Goal: Task Accomplishment & Management: Manage account settings

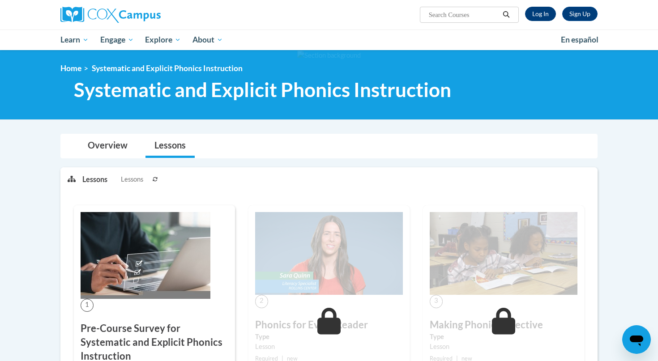
click at [537, 16] on link "Log In" at bounding box center [540, 14] width 31 height 14
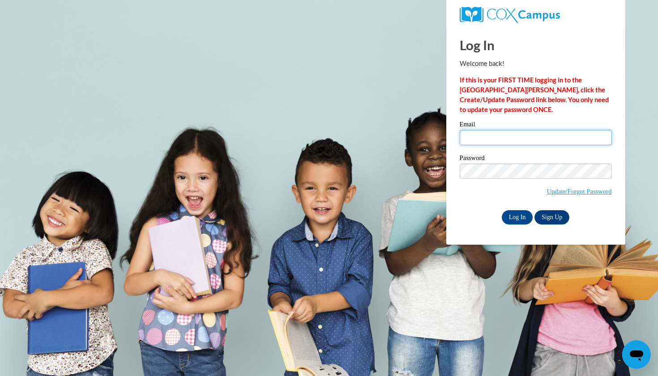
type input "courtneyfuller81@aol.com"
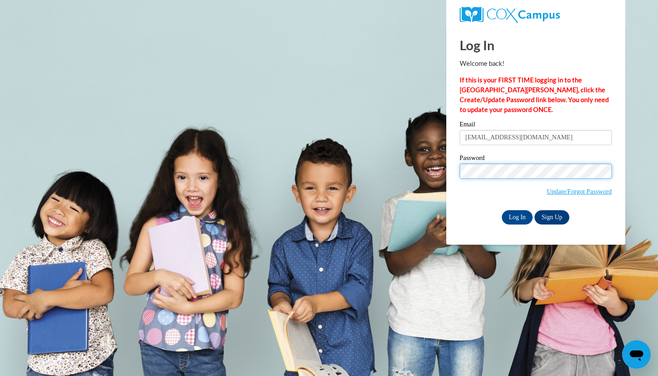
click at [517, 215] on input "Log In" at bounding box center [517, 217] width 31 height 14
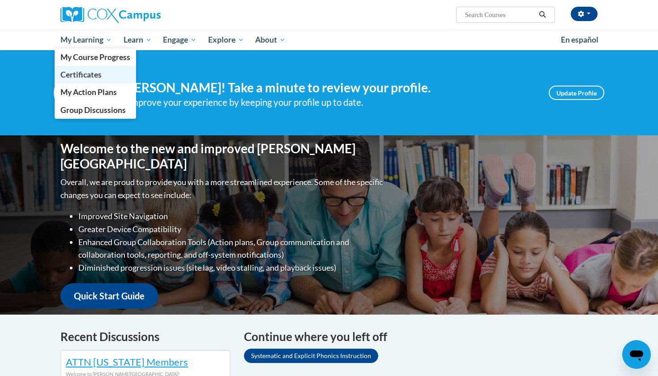
click at [87, 76] on span "Certificates" at bounding box center [80, 74] width 41 height 9
